Goal: Use online tool/utility

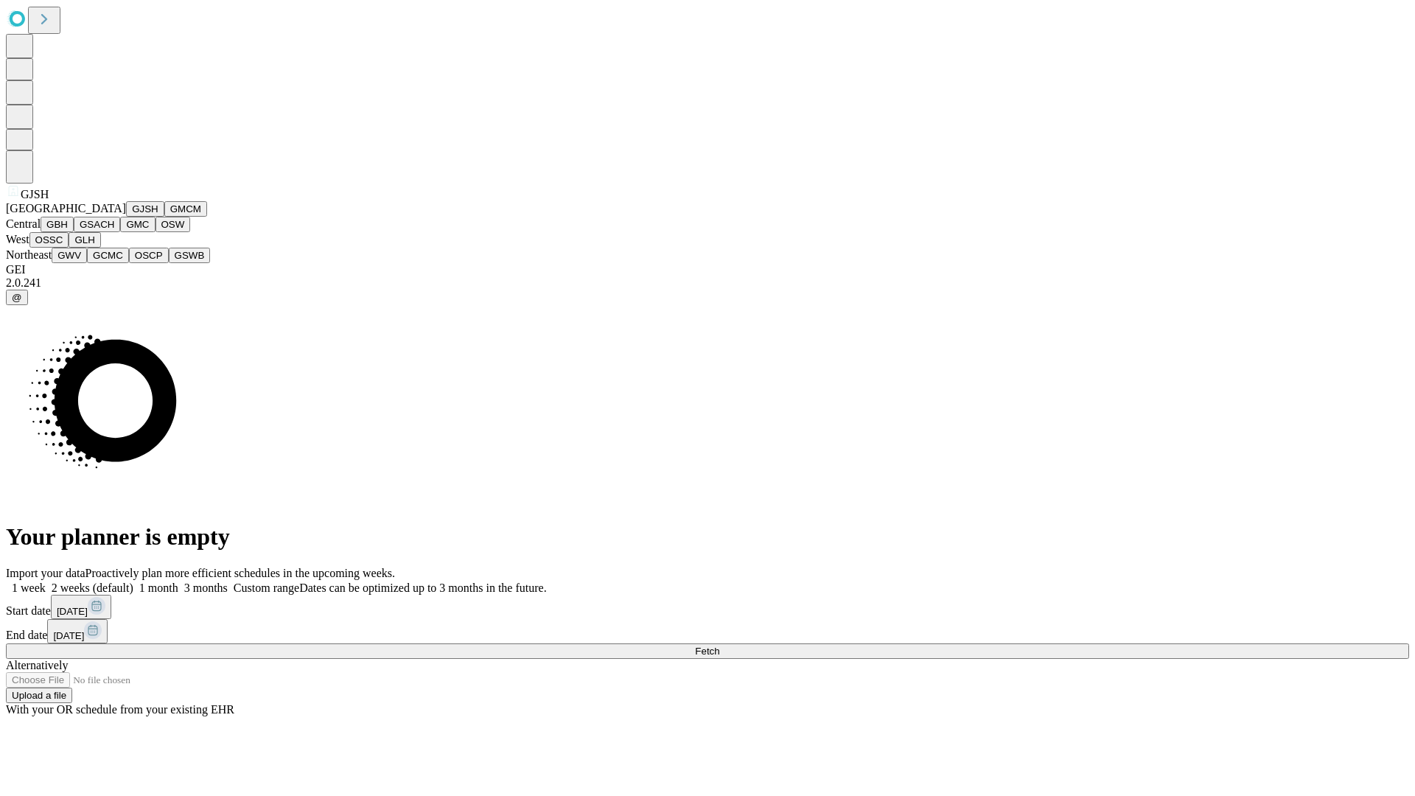
click at [126, 217] on button "GJSH" at bounding box center [145, 208] width 38 height 15
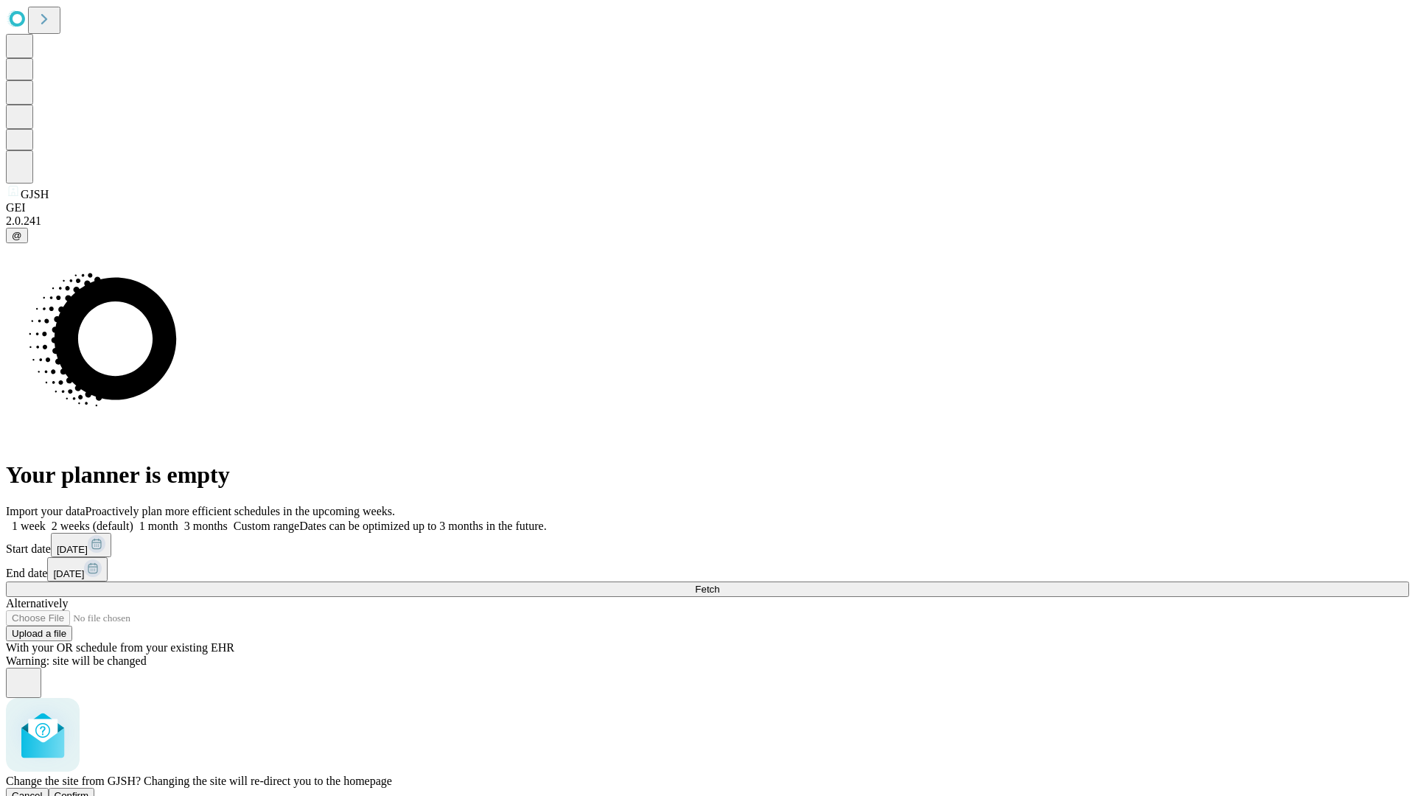
click at [89, 790] on span "Confirm" at bounding box center [72, 795] width 35 height 11
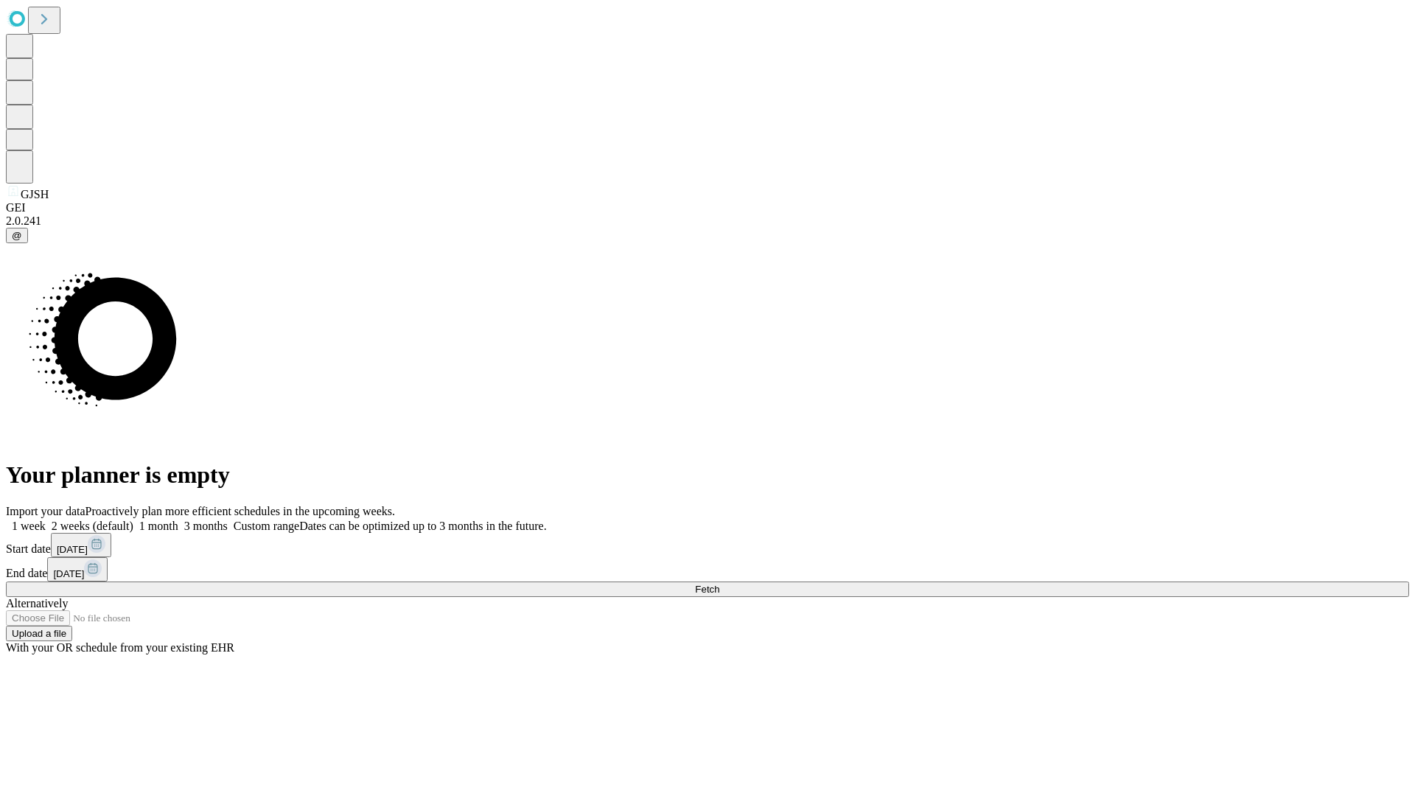
click at [133, 519] on label "2 weeks (default)" at bounding box center [90, 525] width 88 height 13
click at [719, 584] on span "Fetch" at bounding box center [707, 589] width 24 height 11
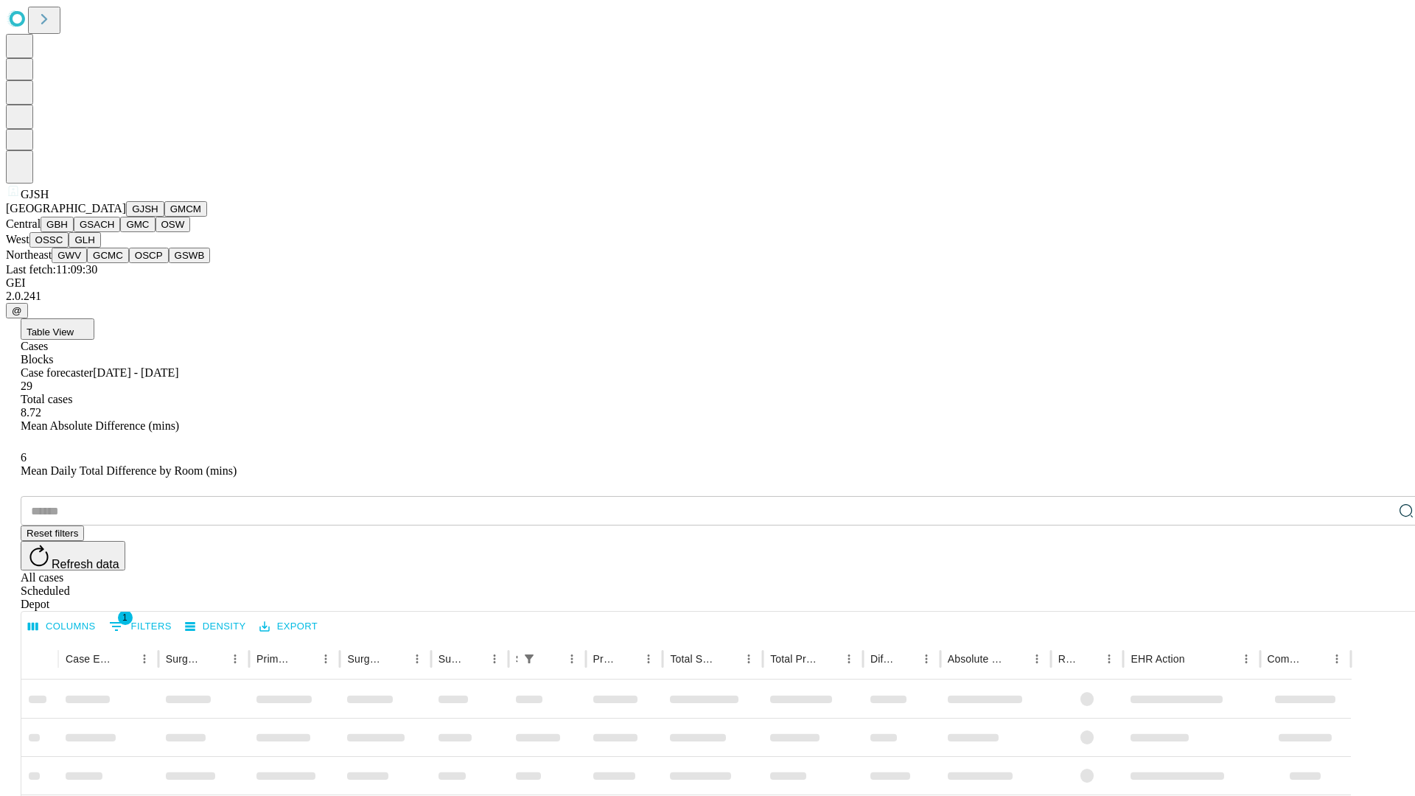
click at [164, 217] on button "GMCM" at bounding box center [185, 208] width 43 height 15
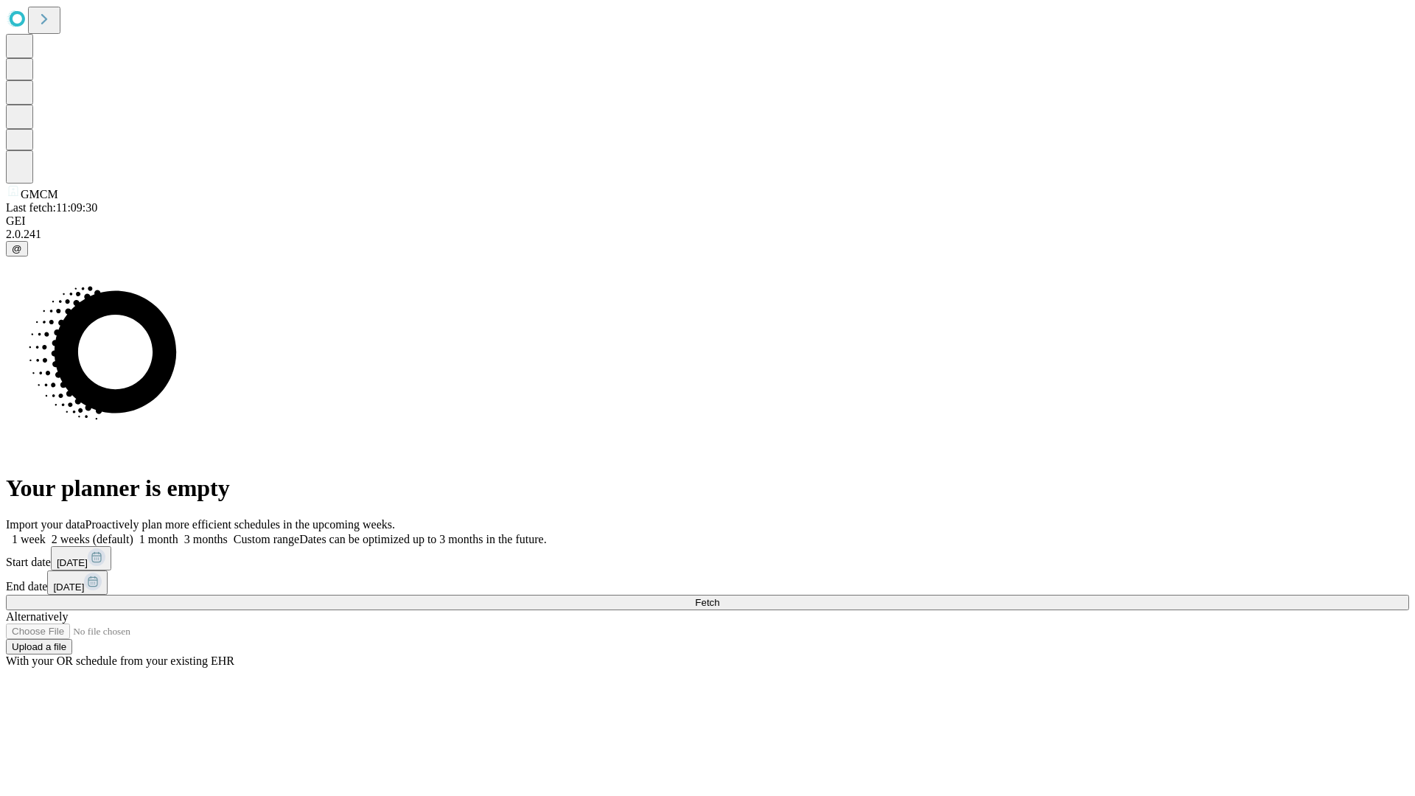
click at [133, 533] on label "2 weeks (default)" at bounding box center [90, 539] width 88 height 13
click at [719, 597] on span "Fetch" at bounding box center [707, 602] width 24 height 11
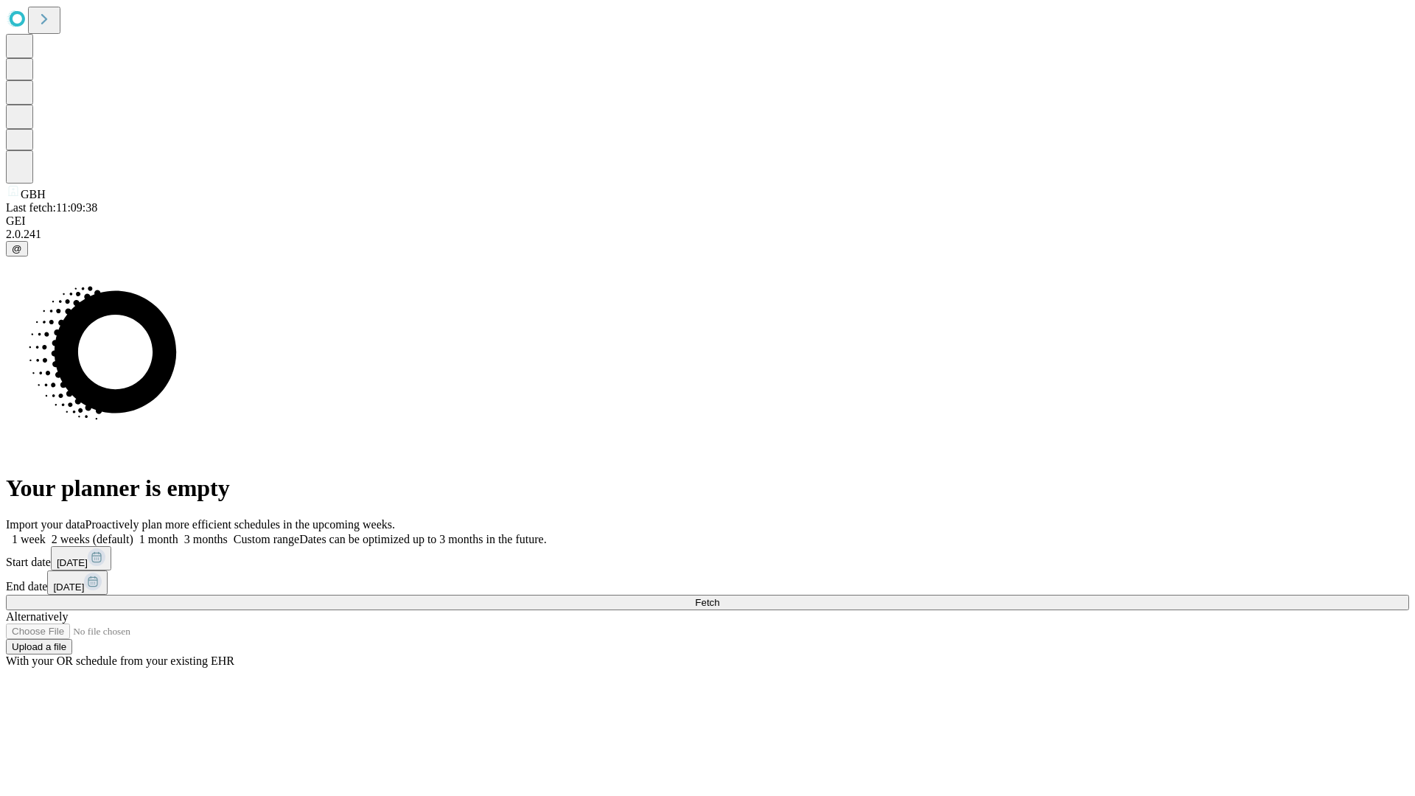
click at [133, 533] on label "2 weeks (default)" at bounding box center [90, 539] width 88 height 13
click at [719, 597] on span "Fetch" at bounding box center [707, 602] width 24 height 11
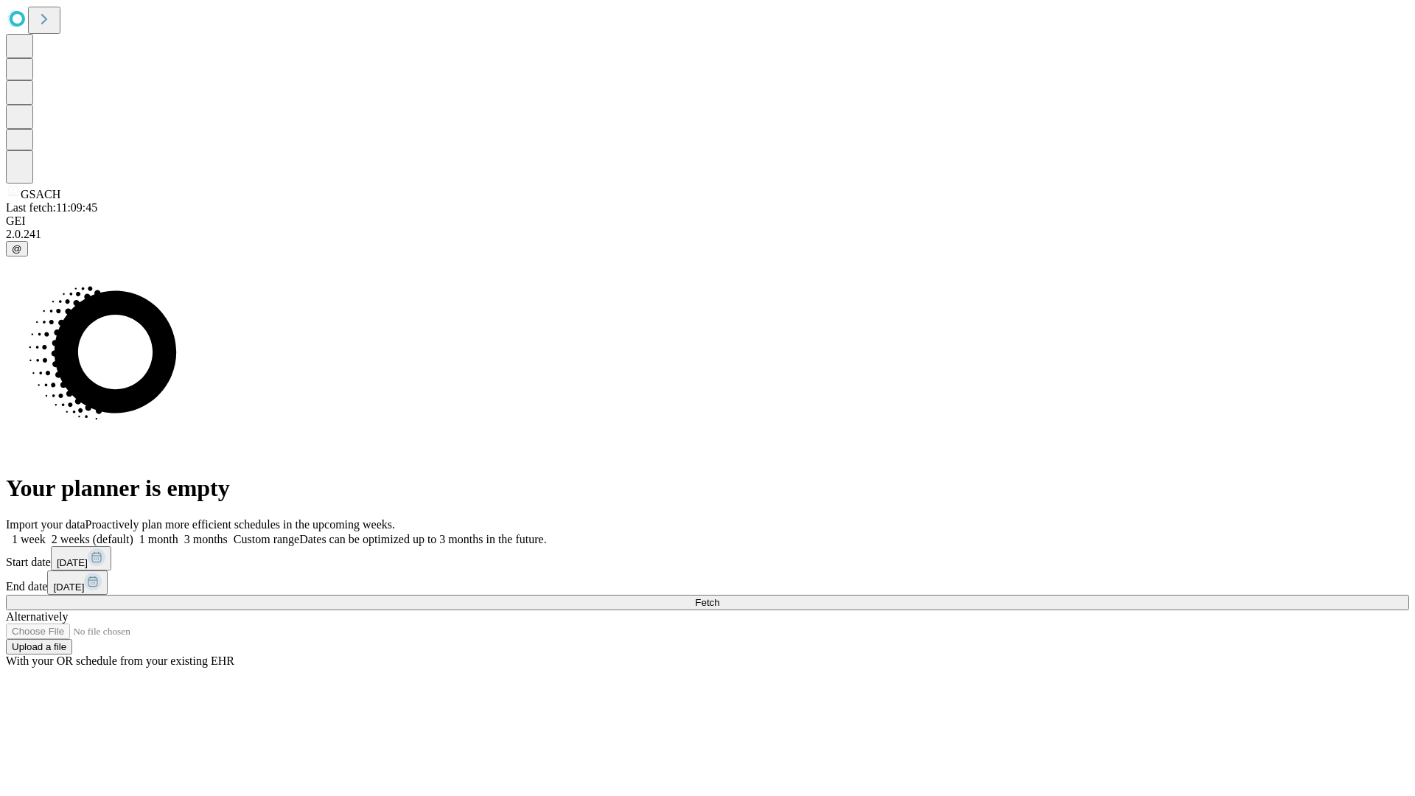
click at [133, 533] on label "2 weeks (default)" at bounding box center [90, 539] width 88 height 13
click at [719, 597] on span "Fetch" at bounding box center [707, 602] width 24 height 11
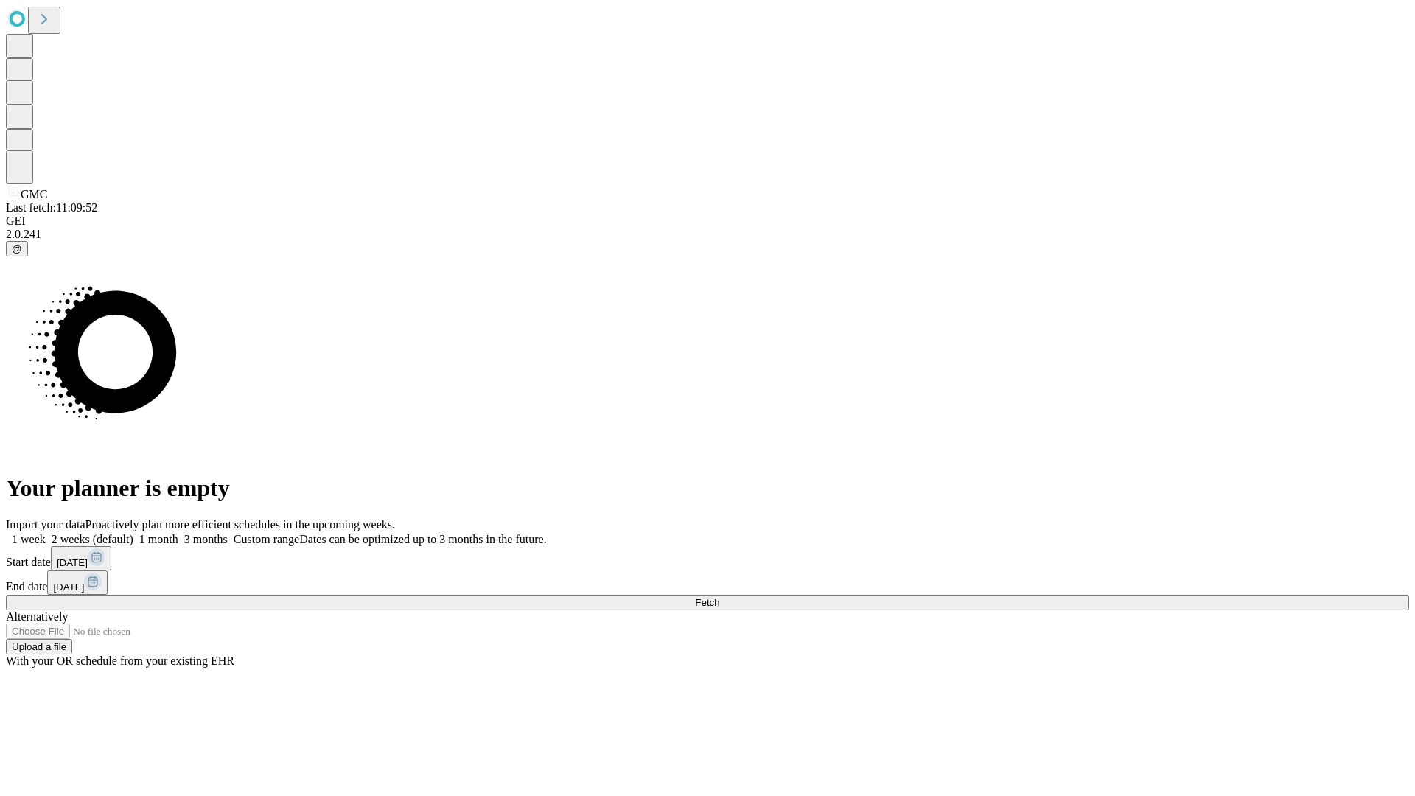
click at [133, 533] on label "2 weeks (default)" at bounding box center [90, 539] width 88 height 13
click at [719, 597] on span "Fetch" at bounding box center [707, 602] width 24 height 11
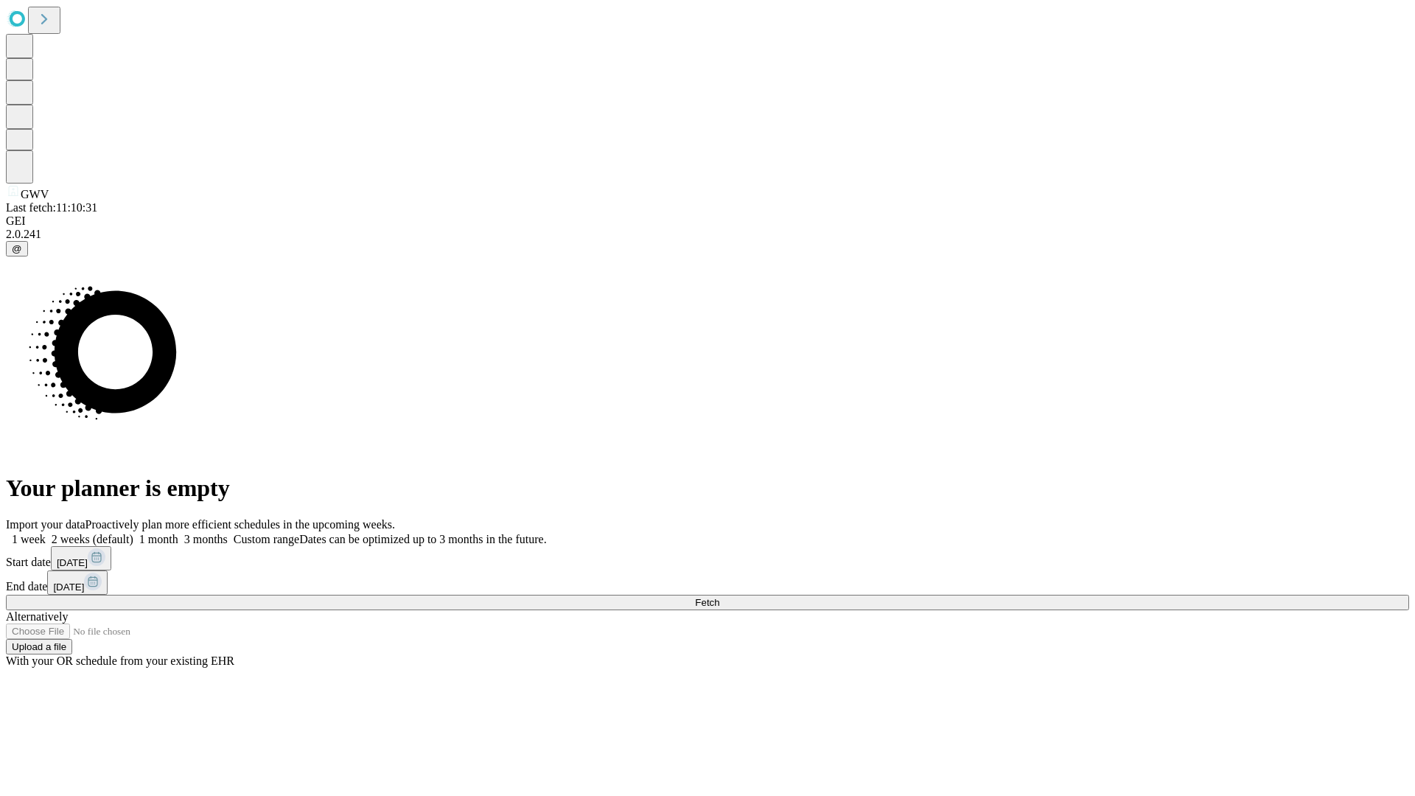
click at [133, 533] on label "2 weeks (default)" at bounding box center [90, 539] width 88 height 13
click at [719, 597] on span "Fetch" at bounding box center [707, 602] width 24 height 11
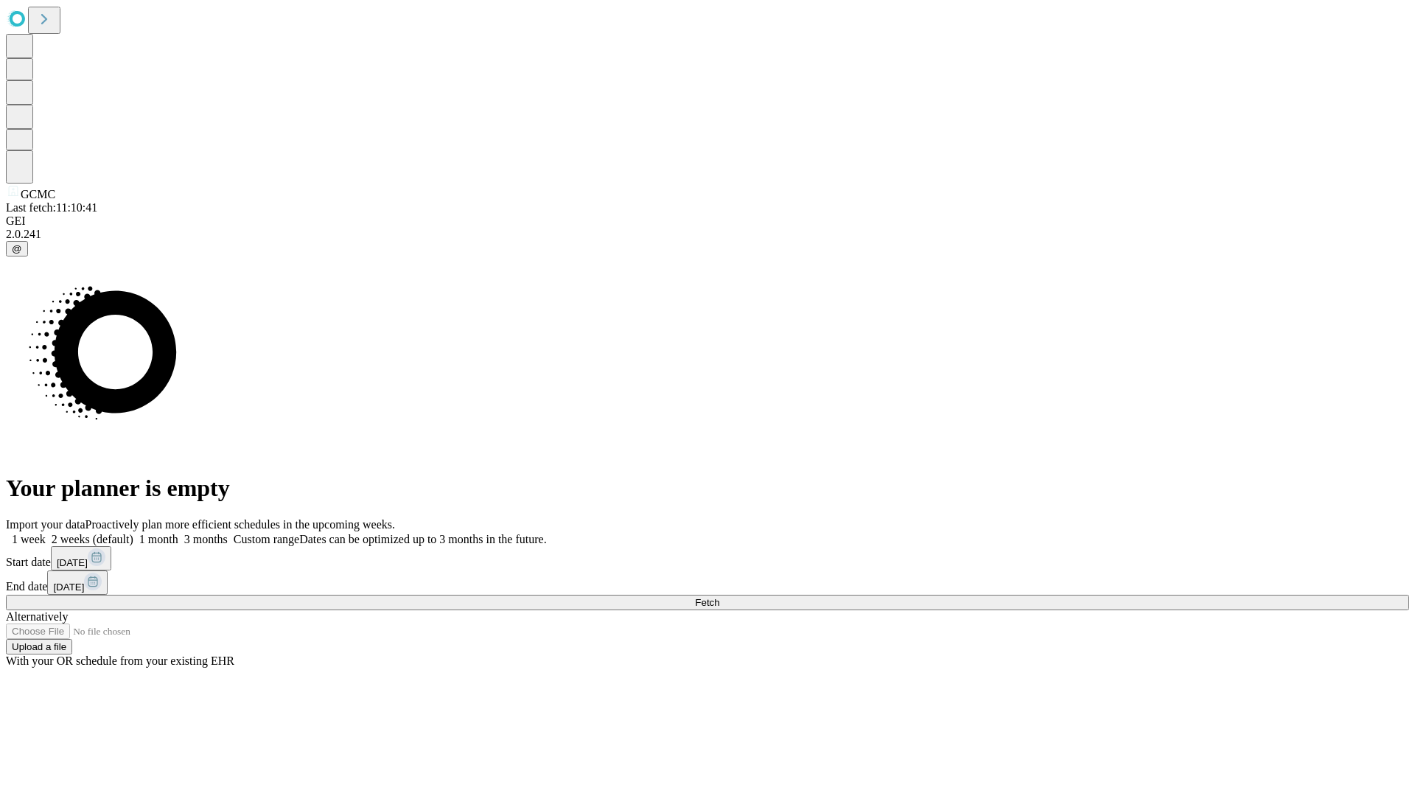
click at [133, 533] on label "2 weeks (default)" at bounding box center [90, 539] width 88 height 13
click at [719, 597] on span "Fetch" at bounding box center [707, 602] width 24 height 11
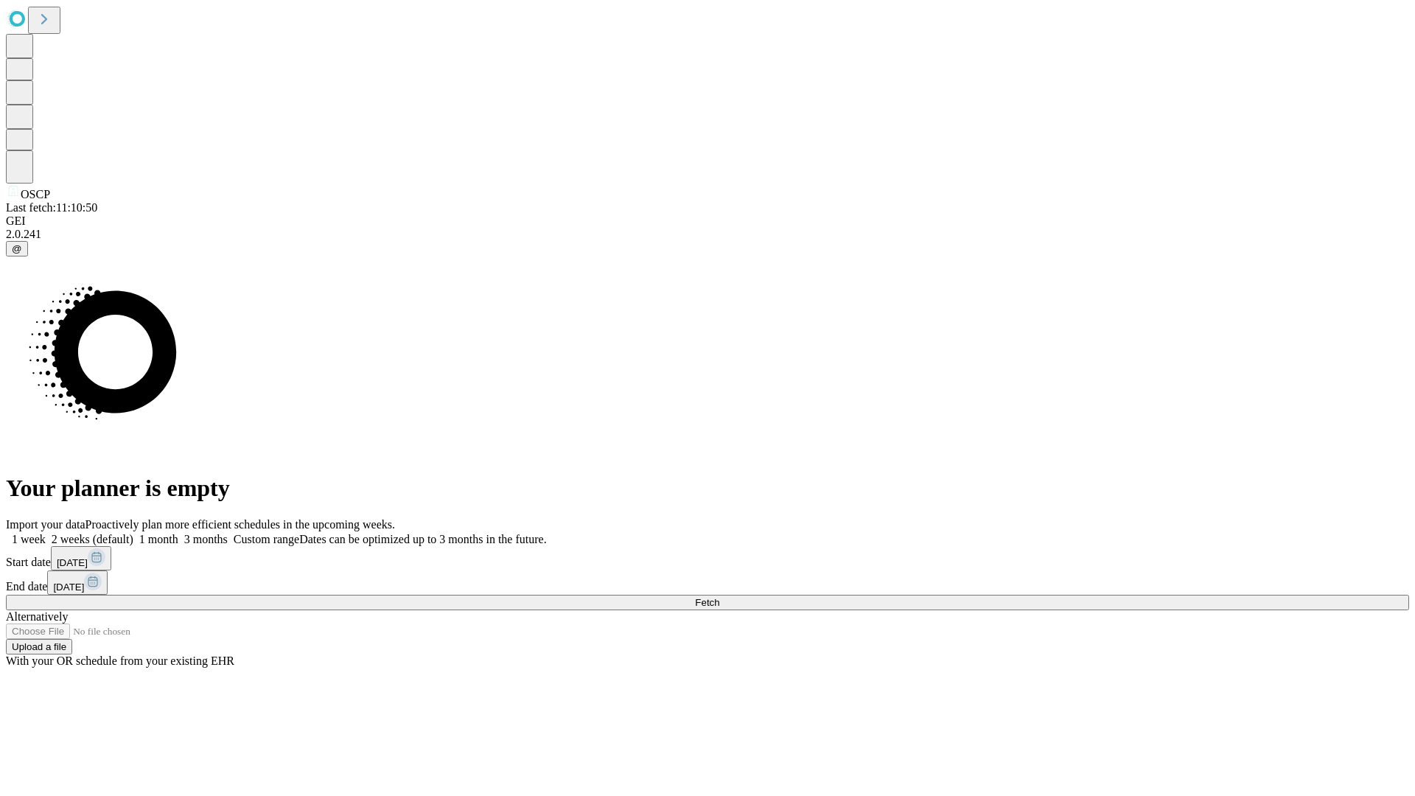
click at [133, 533] on label "2 weeks (default)" at bounding box center [90, 539] width 88 height 13
click at [719, 597] on span "Fetch" at bounding box center [707, 602] width 24 height 11
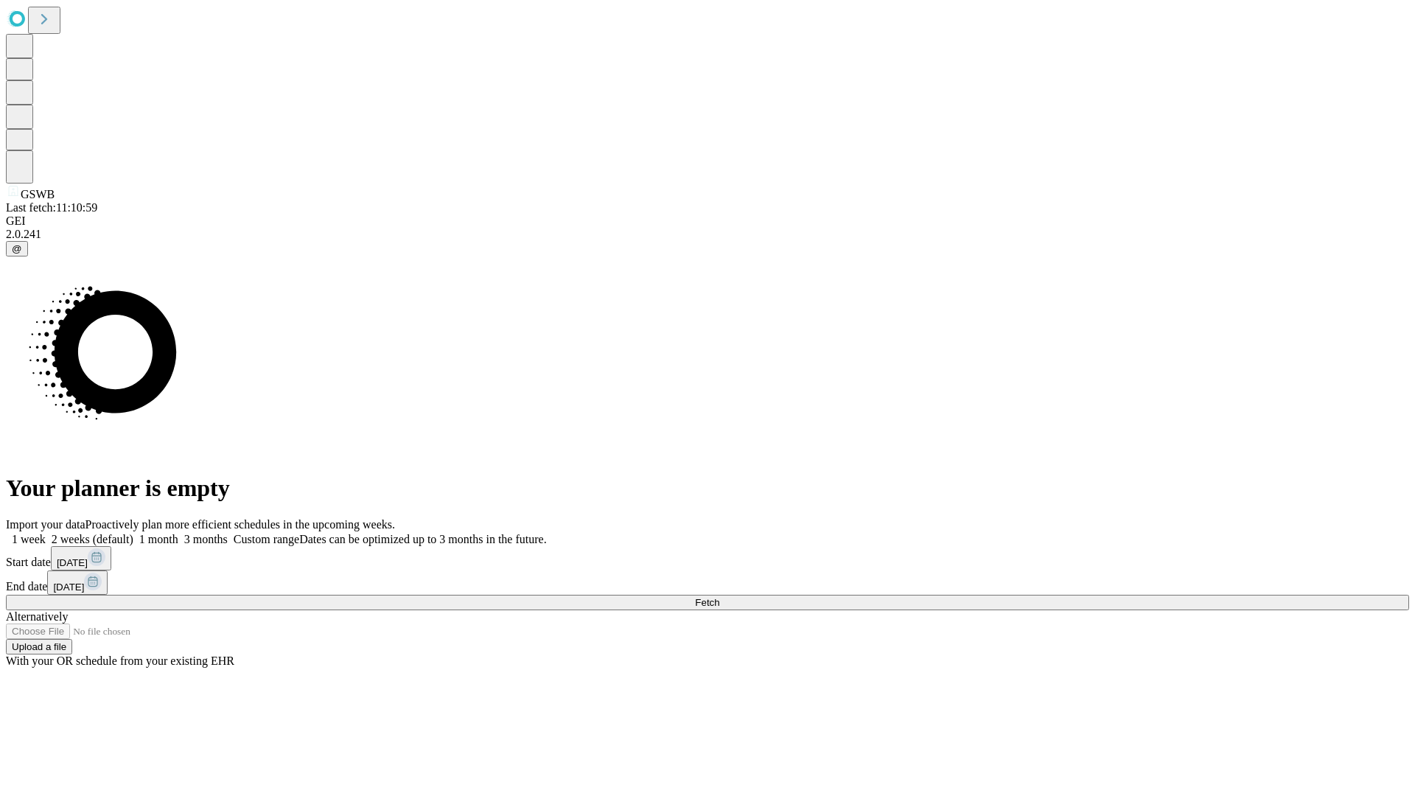
click at [133, 533] on label "2 weeks (default)" at bounding box center [90, 539] width 88 height 13
click at [719, 597] on span "Fetch" at bounding box center [707, 602] width 24 height 11
